Goal: Task Accomplishment & Management: Use online tool/utility

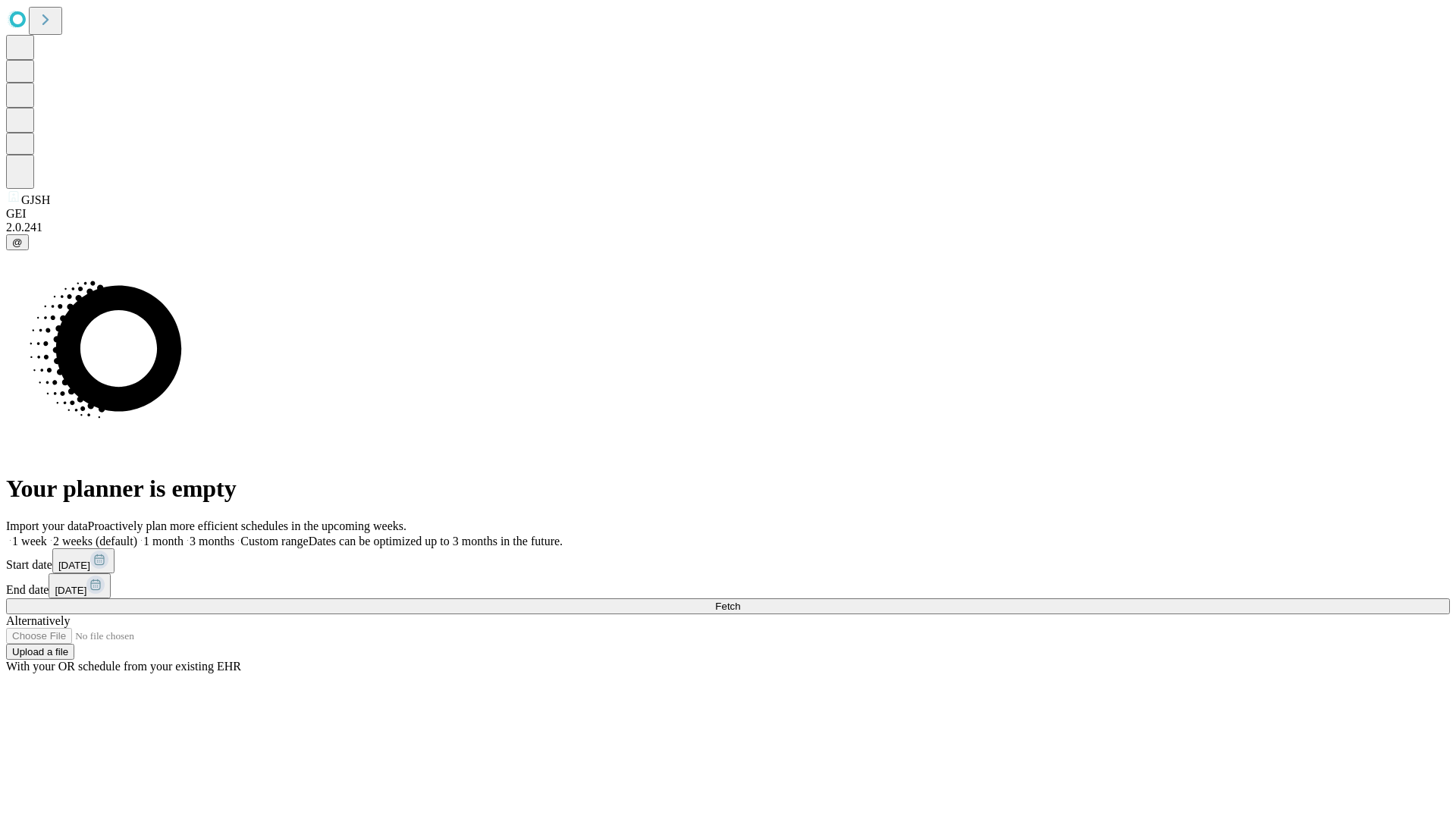
click at [740, 601] on span "Fetch" at bounding box center [728, 607] width 25 height 12
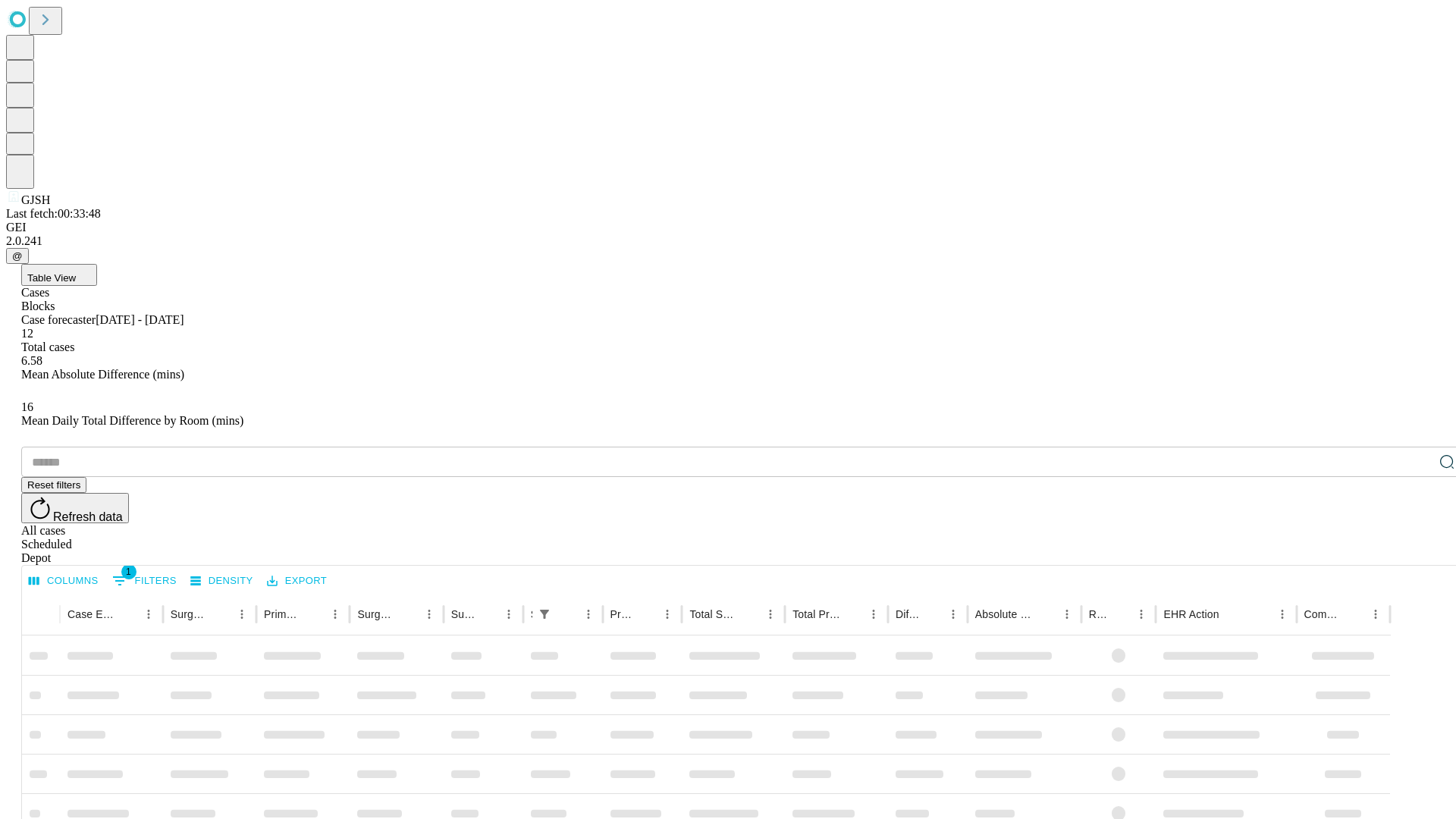
click at [1417, 551] on div "Depot" at bounding box center [743, 558] width 1444 height 13
